Goal: Find contact information: Find contact information

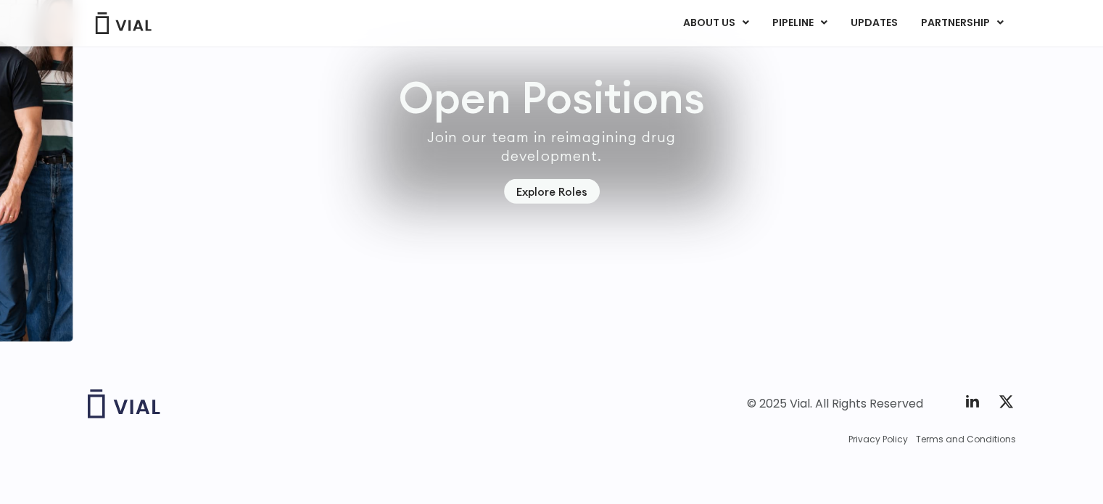
scroll to position [4176, 0]
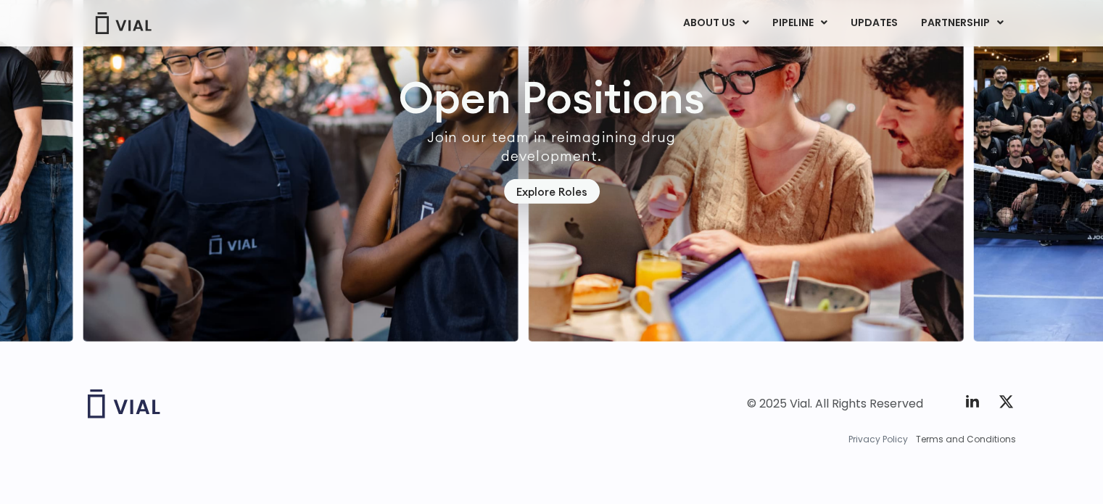
click at [889, 440] on span "Privacy Policy" at bounding box center [877, 439] width 59 height 13
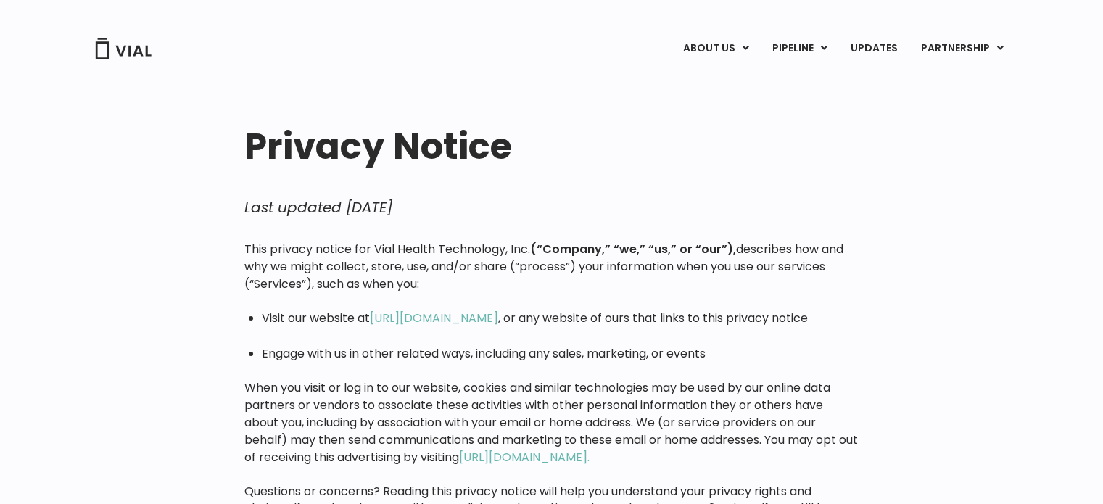
drag, startPoint x: 374, startPoint y: 244, endPoint x: 535, endPoint y: 251, distance: 161.2
click at [535, 251] on p "This privacy notice for Vial Health Technology, Inc. (“Company,” “we,” “us,” or…" at bounding box center [551, 267] width 614 height 52
copy p "Vial Health Technology, Inc."
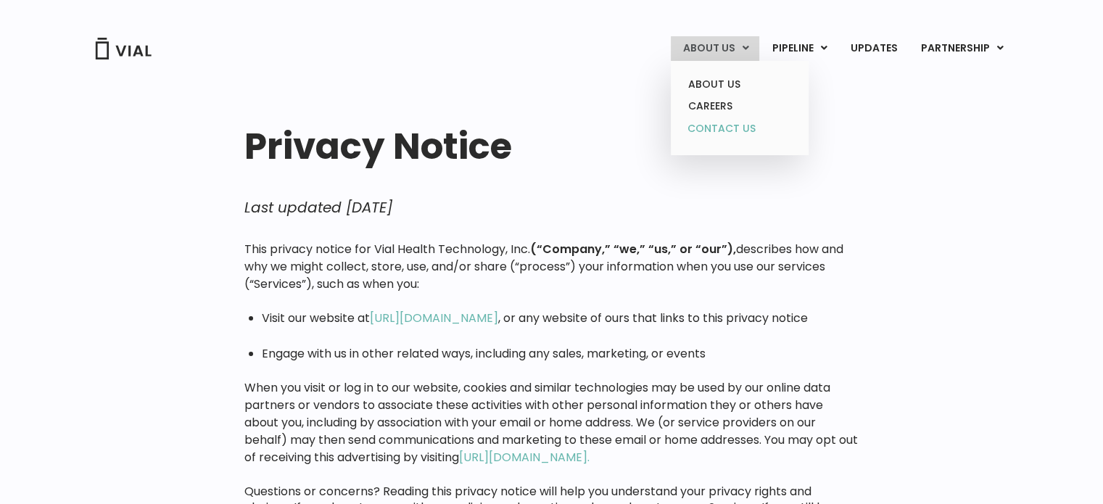
click at [741, 131] on link "CONTACT US" at bounding box center [739, 128] width 127 height 23
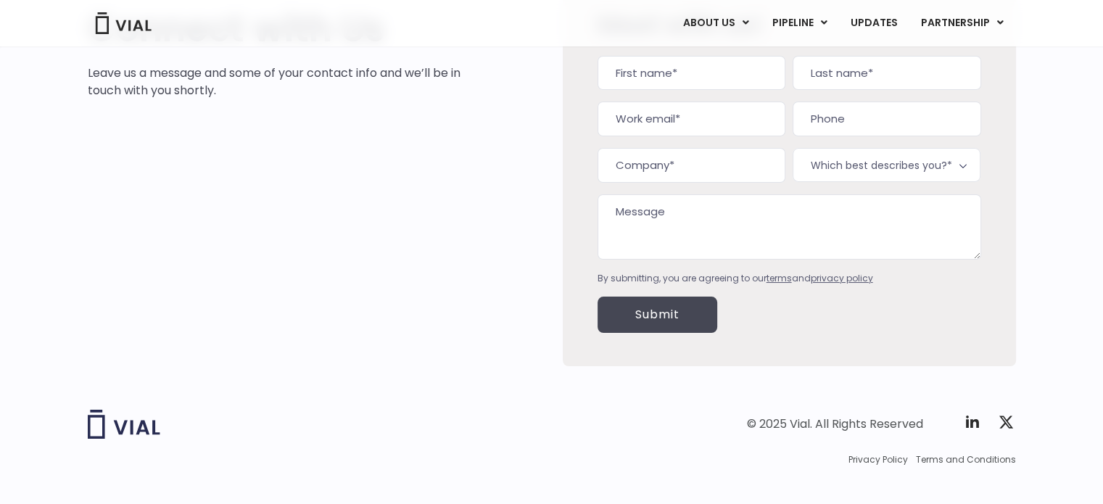
scroll to position [157, 0]
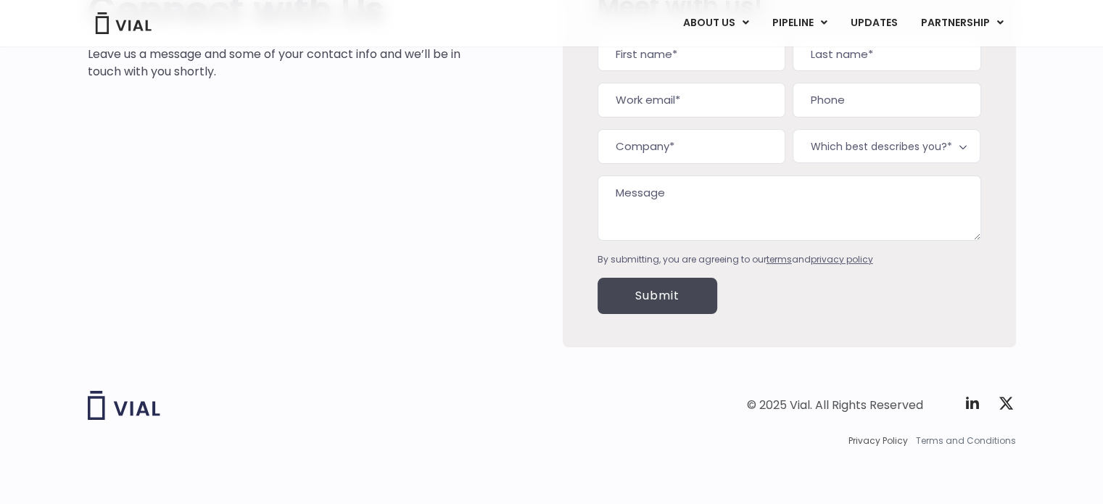
click at [983, 444] on span "Terms and Conditions" at bounding box center [966, 440] width 100 height 13
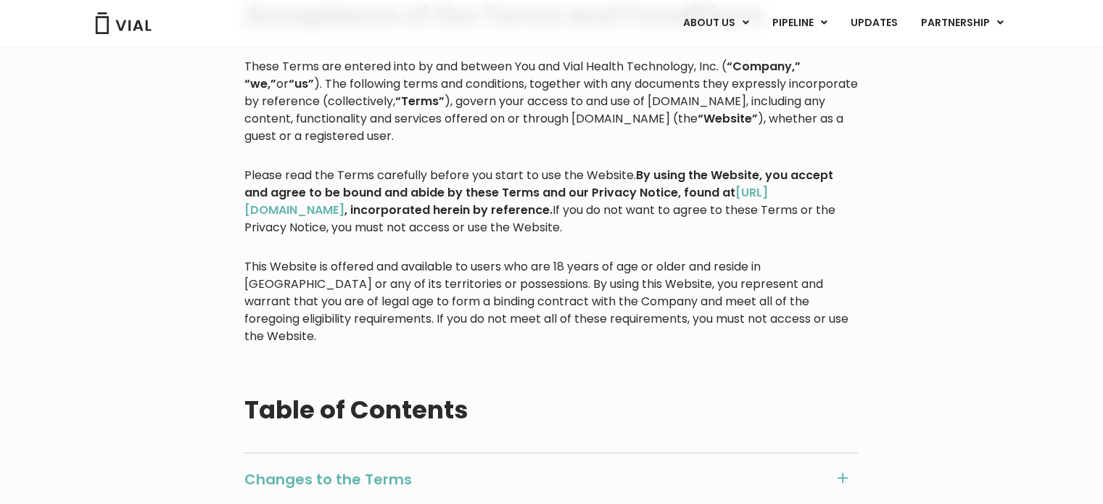
scroll to position [363, 0]
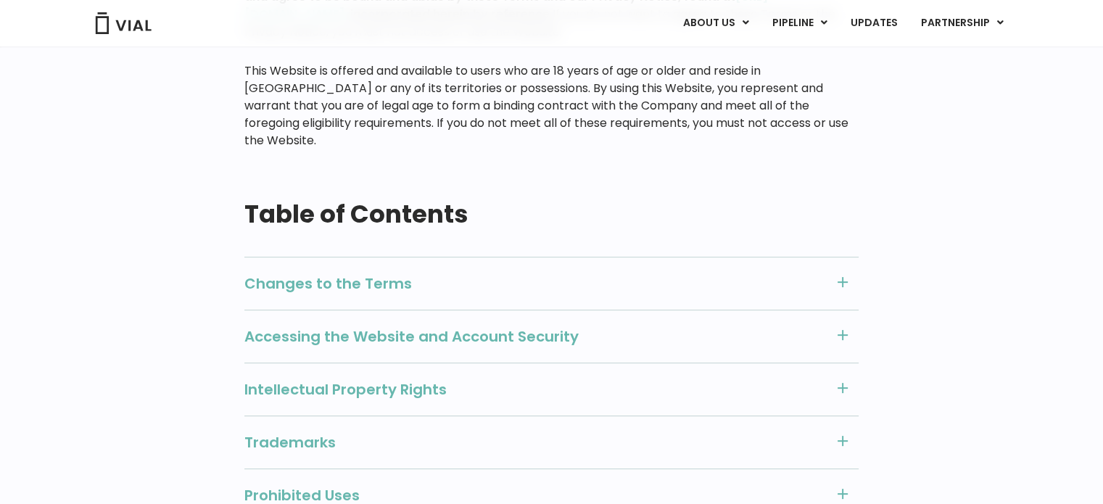
click at [373, 275] on span "Changes to the Terms" at bounding box center [535, 283] width 582 height 19
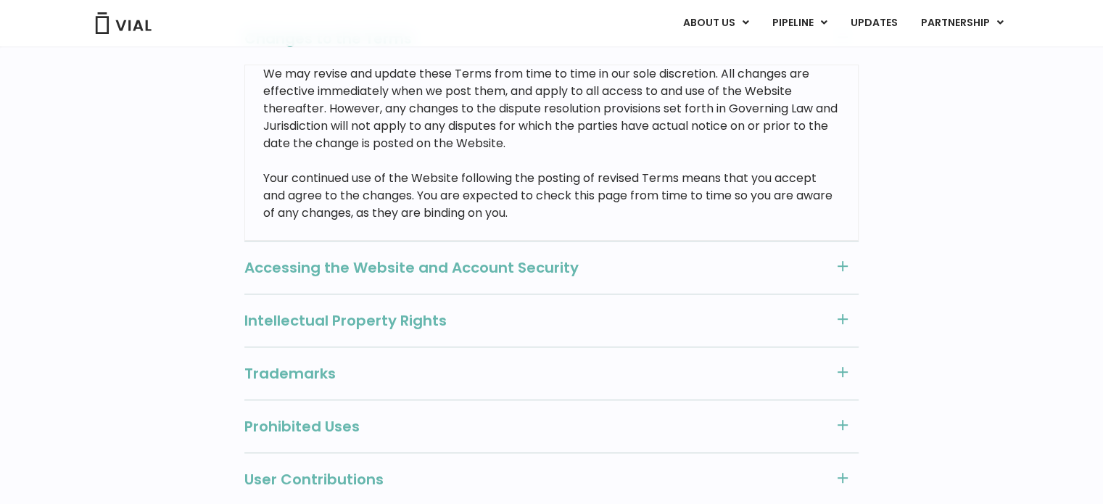
scroll to position [725, 0]
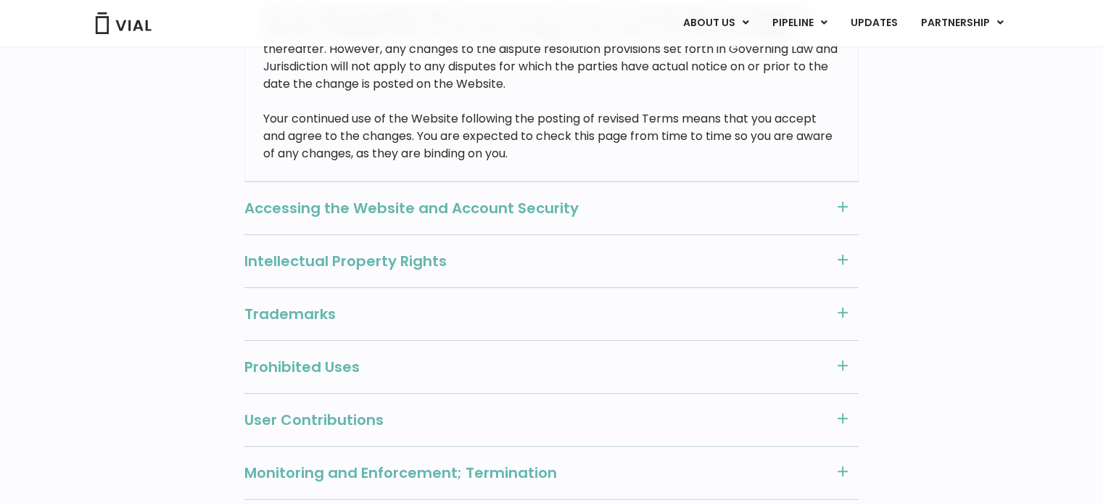
click at [345, 199] on span "Accessing the Website and Account Security" at bounding box center [535, 208] width 582 height 19
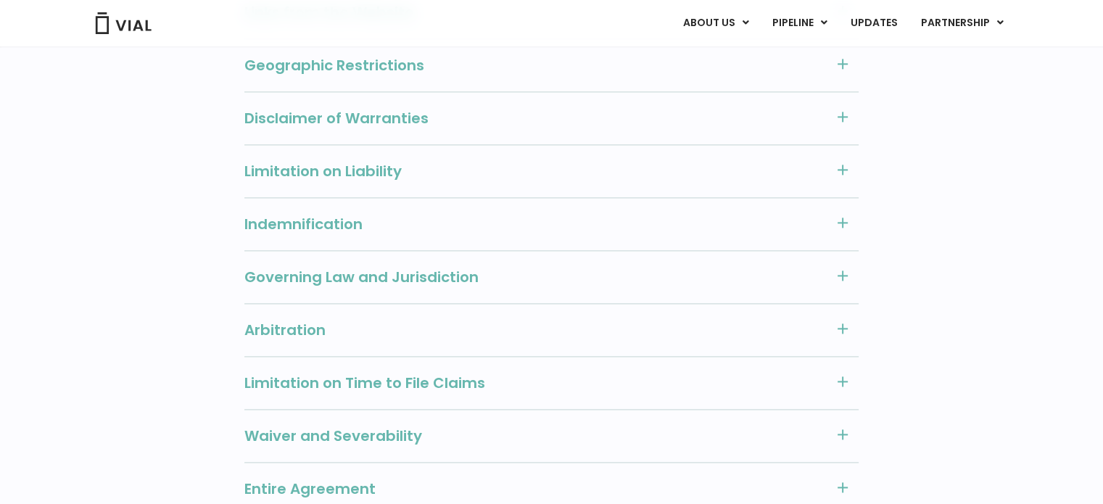
scroll to position [2102, 0]
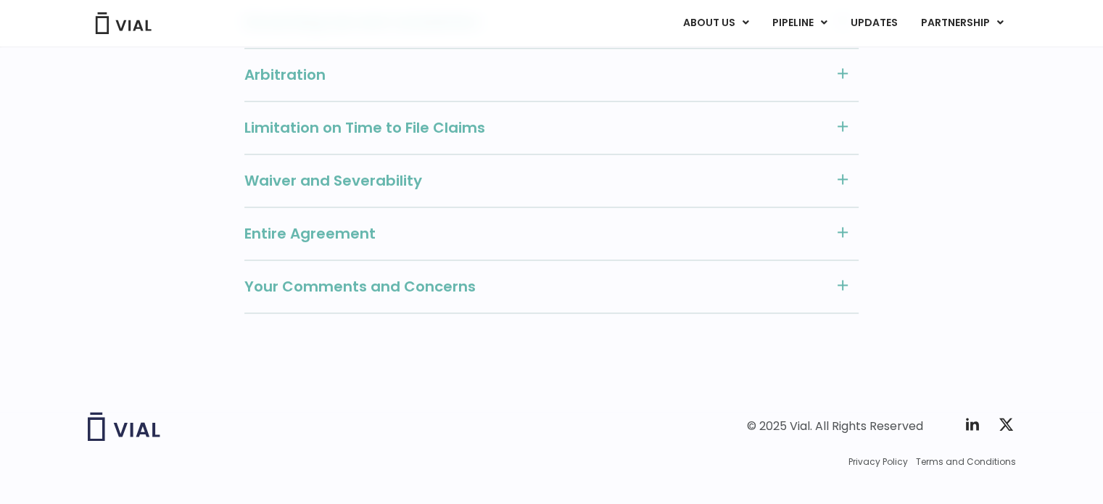
click at [410, 277] on span "Your Comments and Concerns" at bounding box center [535, 286] width 582 height 19
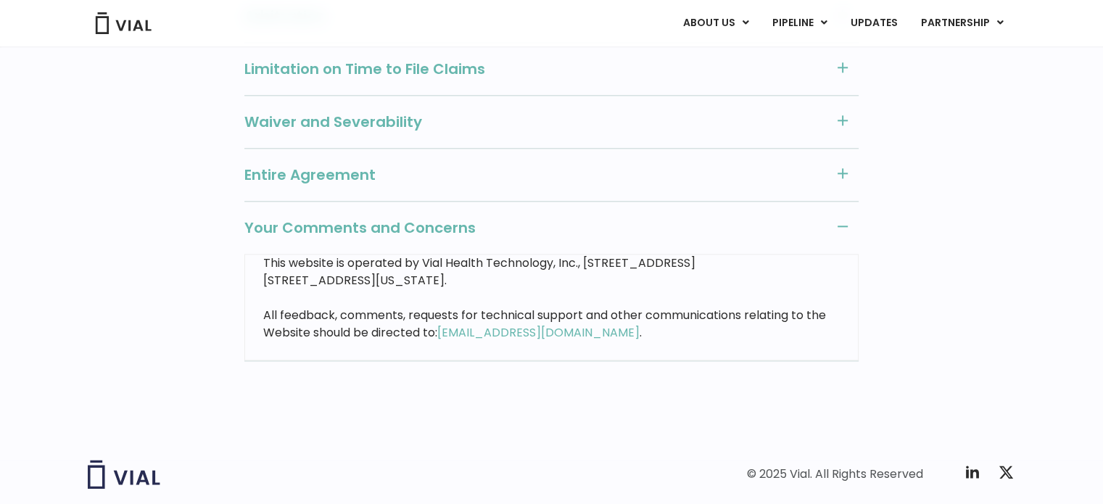
scroll to position [1636, 0]
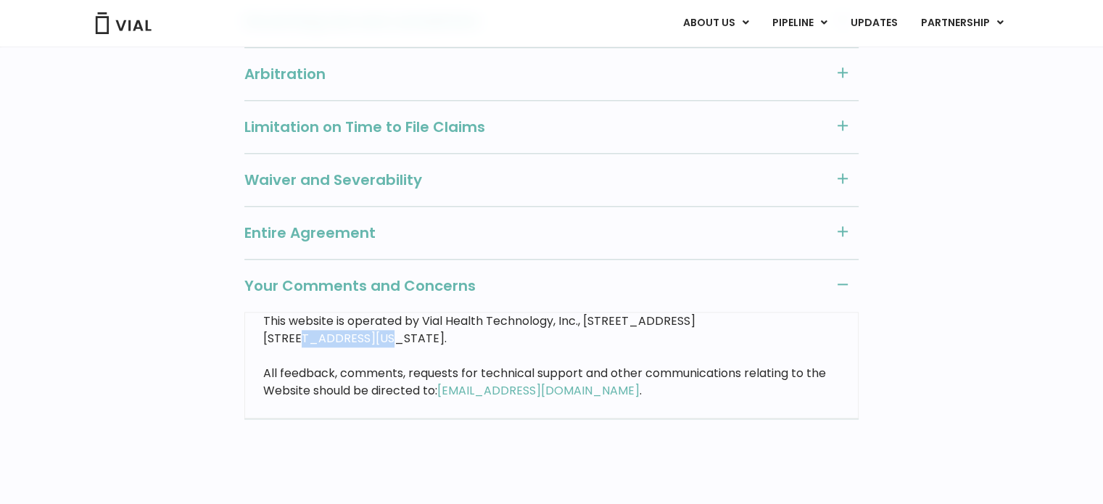
drag, startPoint x: 298, startPoint y: 317, endPoint x: 374, endPoint y: 321, distance: 76.3
click at [374, 321] on p "This website is operated by Vial Health Technology, Inc., 1050 Battery Street #…" at bounding box center [551, 330] width 577 height 35
copy p "San Francisco"
